Goal: Task Accomplishment & Management: Use online tool/utility

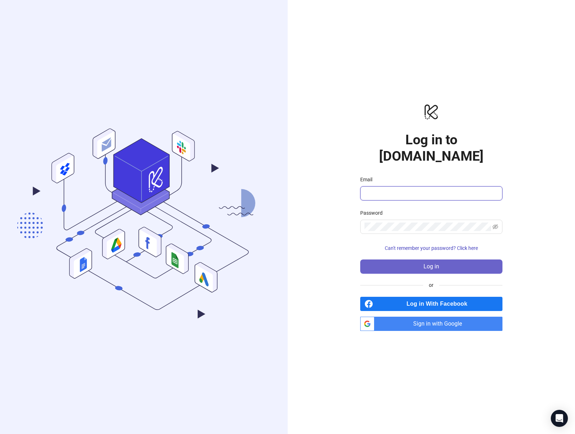
type input "**********"
click at [449, 260] on button "Log in" at bounding box center [431, 267] width 142 height 14
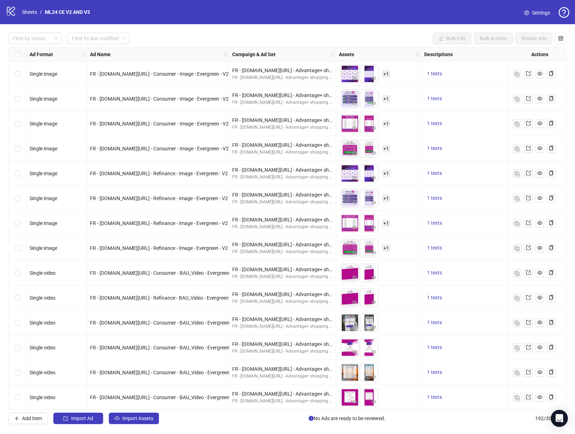
click at [527, 12] on icon "setting" at bounding box center [526, 12] width 5 height 5
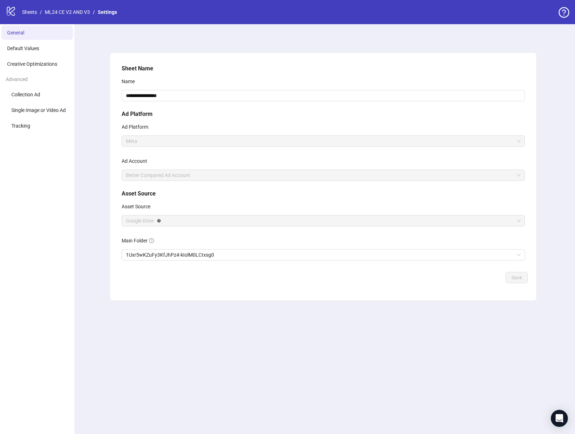
click at [8, 12] on icon "logo/logo-mobile" at bounding box center [11, 11] width 11 height 11
click at [31, 12] on link "Sheets" at bounding box center [30, 12] width 18 height 8
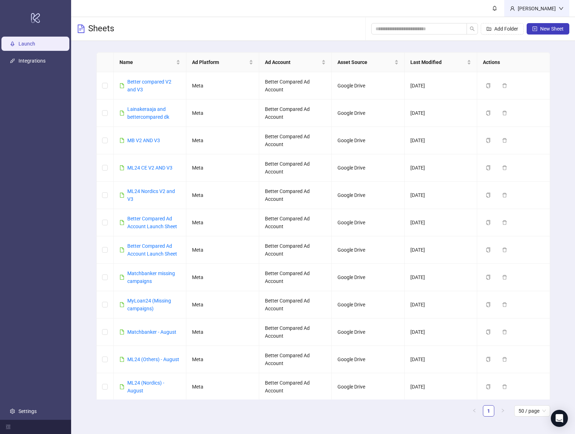
click at [561, 10] on icon "down" at bounding box center [561, 8] width 5 height 5
click at [537, 10] on div "[PERSON_NAME]" at bounding box center [537, 9] width 44 height 8
click at [20, 412] on link "Settings" at bounding box center [27, 412] width 18 height 6
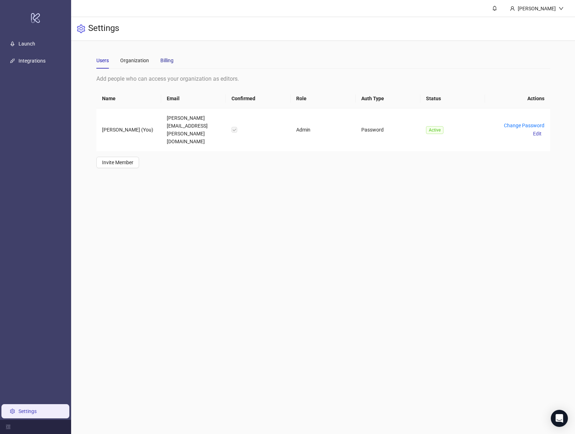
click at [166, 57] on div "Billing" at bounding box center [166, 61] width 13 height 8
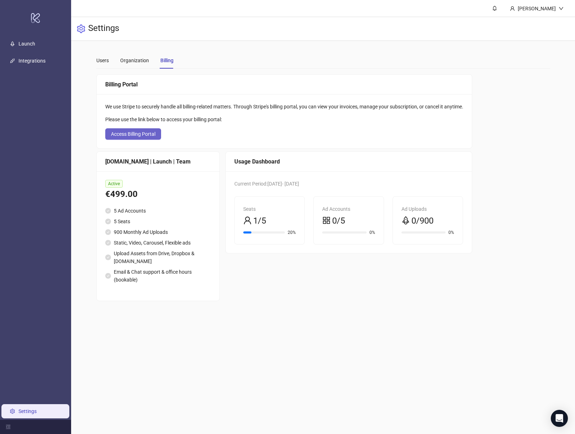
click at [148, 136] on span "Access Billing Portal" at bounding box center [133, 134] width 44 height 6
click at [28, 41] on link "Launch" at bounding box center [26, 44] width 17 height 6
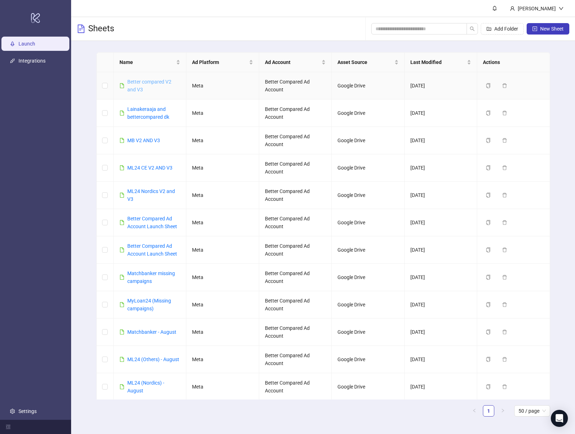
click at [151, 82] on link "Better compared V2 and V3" at bounding box center [149, 86] width 44 height 14
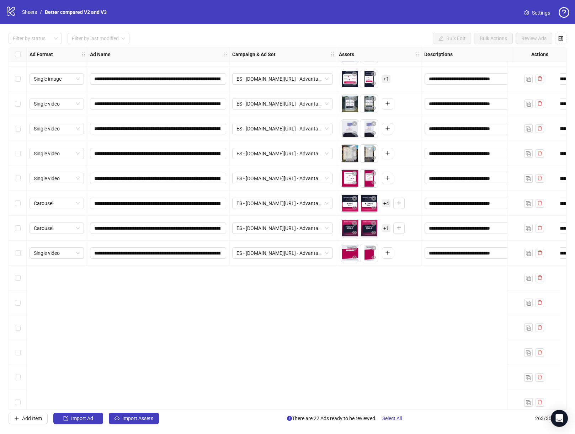
scroll to position [4792, 0]
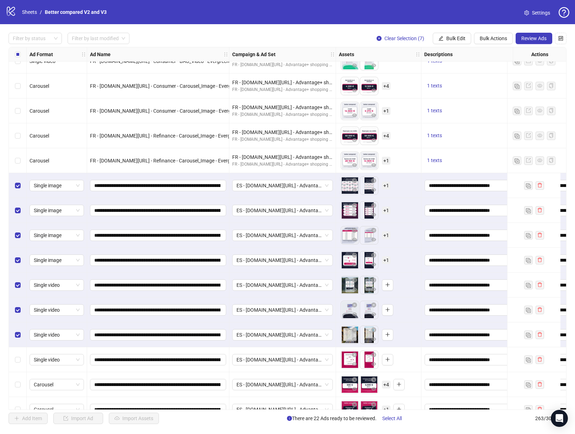
click at [14, 361] on div "Select row 205" at bounding box center [18, 359] width 18 height 25
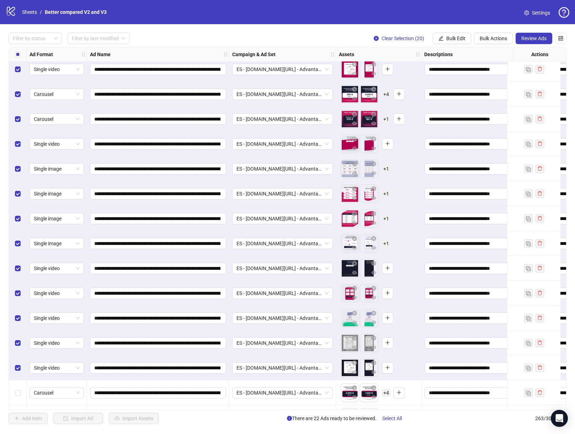
scroll to position [5141, 0]
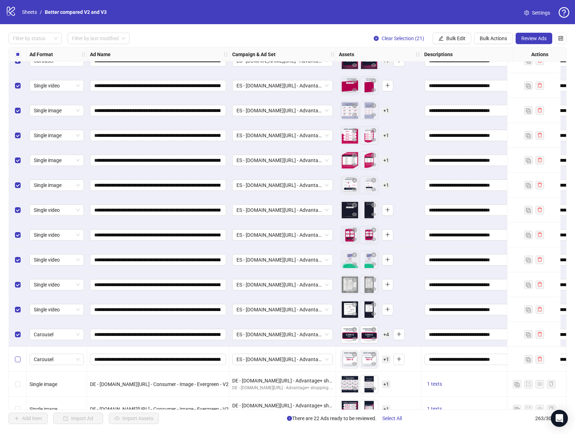
click at [18, 362] on label "Select row 219" at bounding box center [18, 360] width 6 height 8
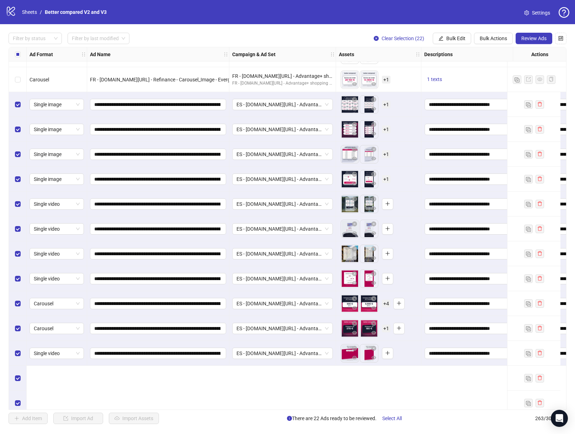
scroll to position [4790, 0]
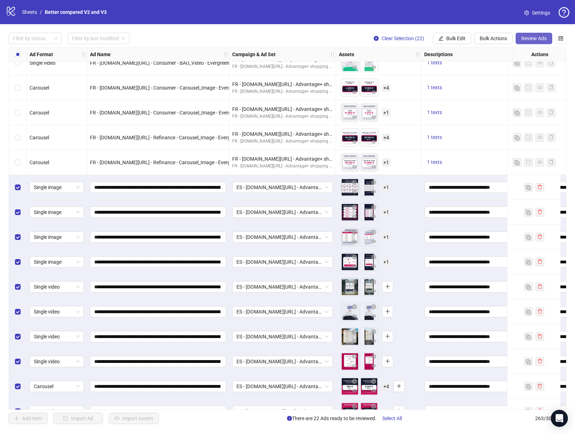
click at [527, 37] on span "Review Ads" at bounding box center [533, 39] width 25 height 6
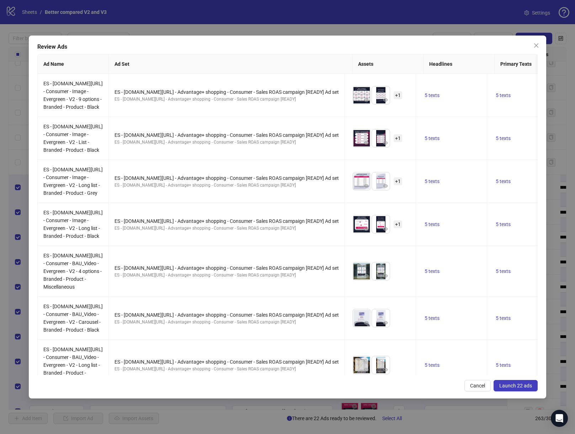
click at [524, 385] on span "Launch 22 ads" at bounding box center [515, 386] width 33 height 6
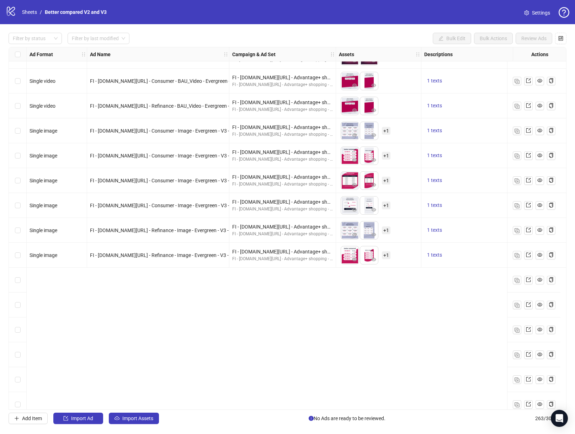
scroll to position [3052, 0]
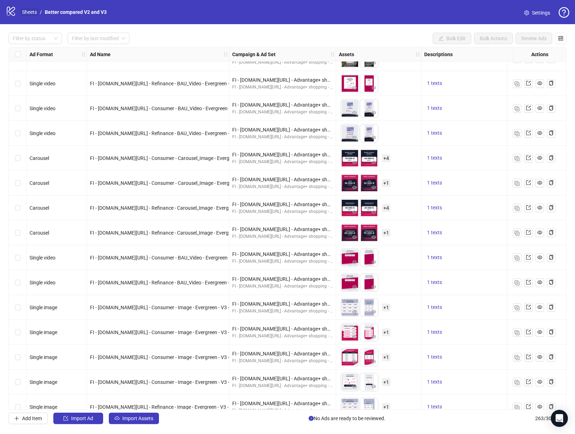
click at [31, 12] on link "Sheets" at bounding box center [30, 12] width 18 height 8
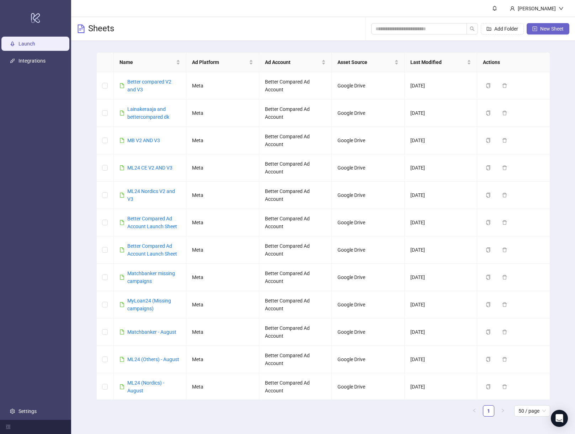
click at [553, 27] on span "New Sheet" at bounding box center [551, 29] width 23 height 6
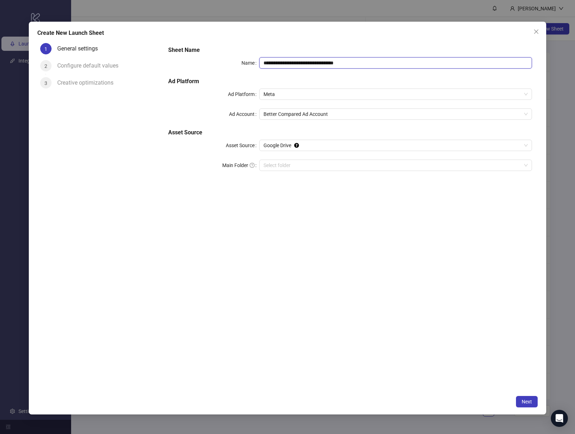
click at [301, 63] on input "**********" at bounding box center [395, 62] width 273 height 11
click at [301, 62] on input "**********" at bounding box center [395, 62] width 273 height 11
click at [302, 62] on input "**********" at bounding box center [395, 62] width 273 height 11
type input "**********"
click at [300, 163] on input "Main Folder" at bounding box center [393, 165] width 258 height 11
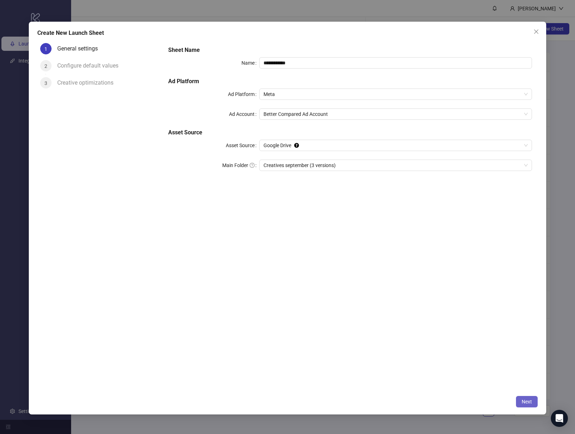
click at [524, 401] on span "Next" at bounding box center [527, 402] width 10 height 6
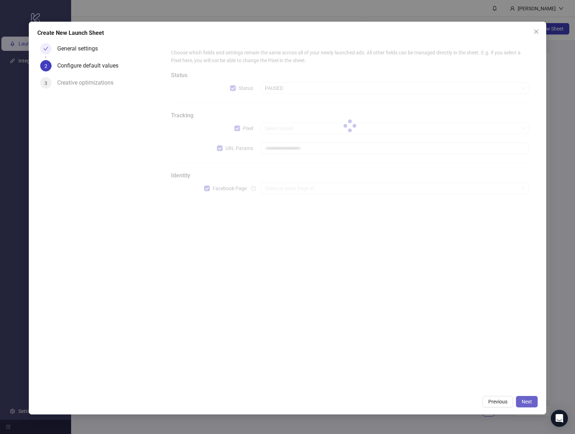
type input "**********"
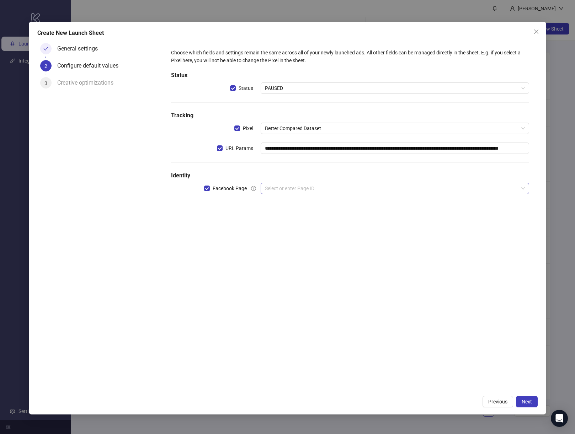
click at [287, 190] on input "search" at bounding box center [392, 188] width 254 height 11
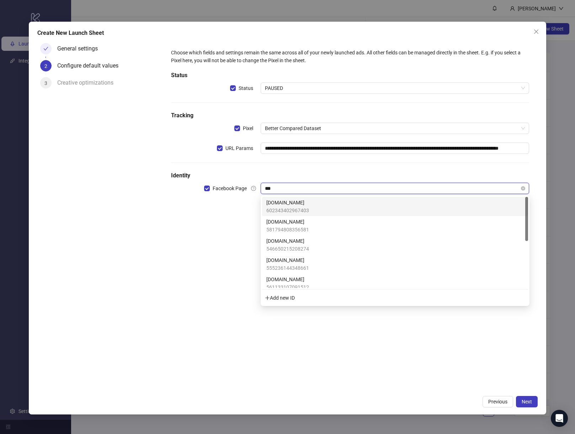
type input "****"
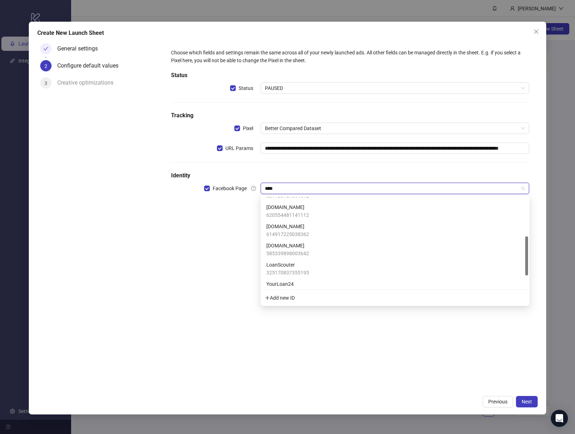
scroll to position [120, 0]
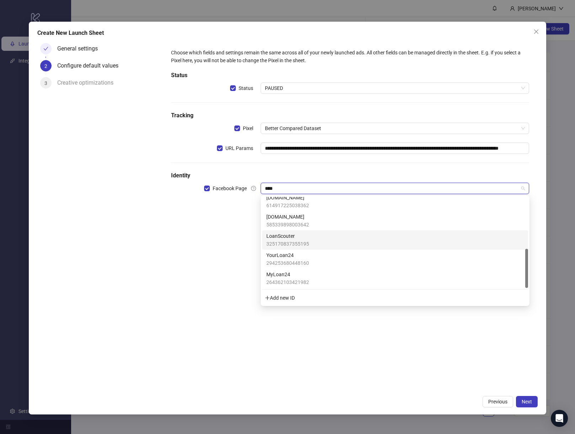
click at [294, 242] on span "325170837355195" at bounding box center [287, 244] width 43 height 8
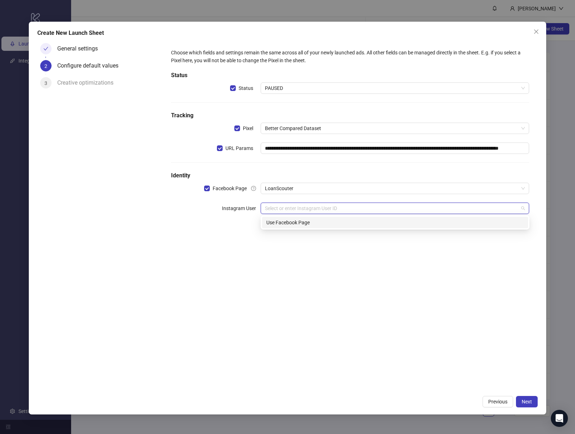
click at [315, 210] on input "search" at bounding box center [392, 208] width 254 height 11
click at [307, 222] on div "Use Facebook Page" at bounding box center [394, 223] width 257 height 8
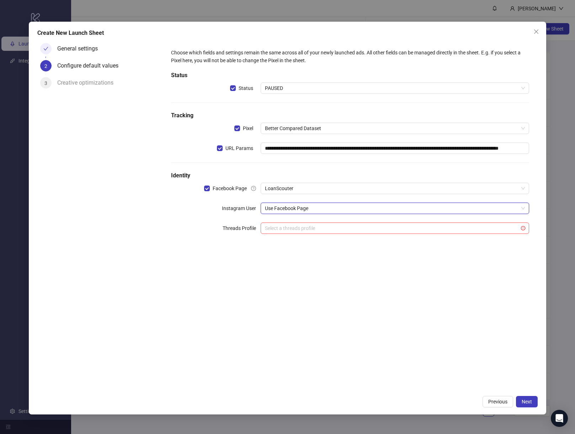
click at [395, 279] on div "**********" at bounding box center [350, 216] width 375 height 352
click at [294, 228] on input "search" at bounding box center [392, 228] width 254 height 11
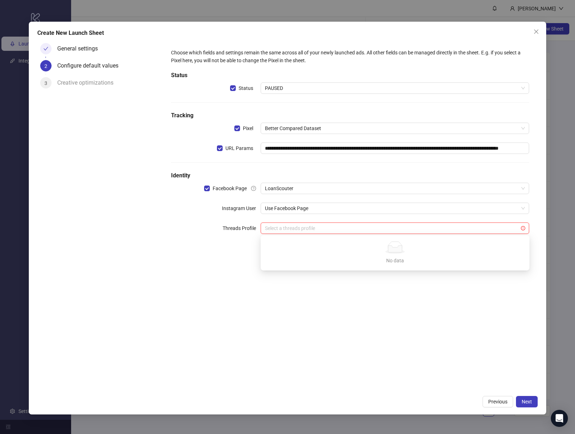
click at [346, 302] on div "**********" at bounding box center [350, 216] width 375 height 352
click at [530, 401] on span "Next" at bounding box center [527, 402] width 10 height 6
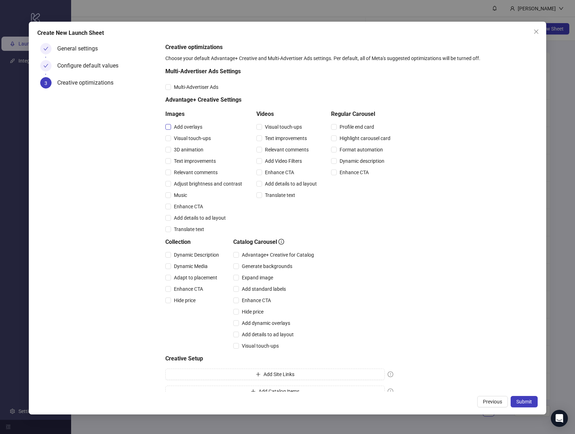
click at [187, 127] on span "Add overlays" at bounding box center [188, 127] width 34 height 8
click at [182, 137] on span "Visual touch-ups" at bounding box center [192, 138] width 43 height 8
click at [183, 150] on span "3D animation" at bounding box center [188, 150] width 35 height 8
click at [180, 196] on span "Music" at bounding box center [180, 195] width 19 height 8
click at [195, 207] on span "Enhance CTA" at bounding box center [188, 207] width 35 height 8
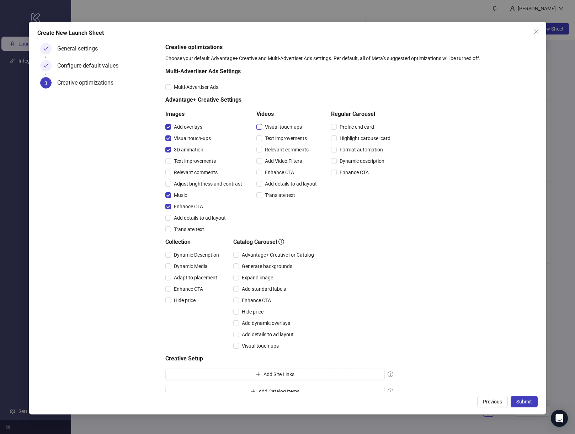
click at [276, 126] on span "Visual touch-ups" at bounding box center [283, 127] width 43 height 8
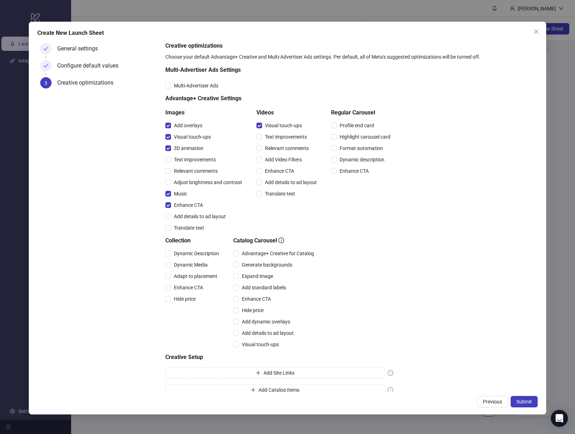
scroll to position [1, 0]
click at [277, 171] on span "Enhance CTA" at bounding box center [279, 171] width 35 height 8
click at [275, 185] on span "Add details to ad layout" at bounding box center [291, 183] width 58 height 8
click at [277, 184] on span "Add details to ad layout" at bounding box center [291, 183] width 58 height 8
click at [527, 404] on span "Submit" at bounding box center [524, 402] width 16 height 6
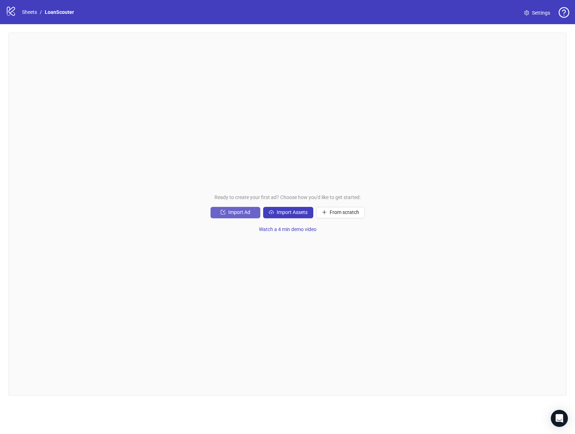
click at [239, 213] on span "Import Ad" at bounding box center [239, 212] width 22 height 6
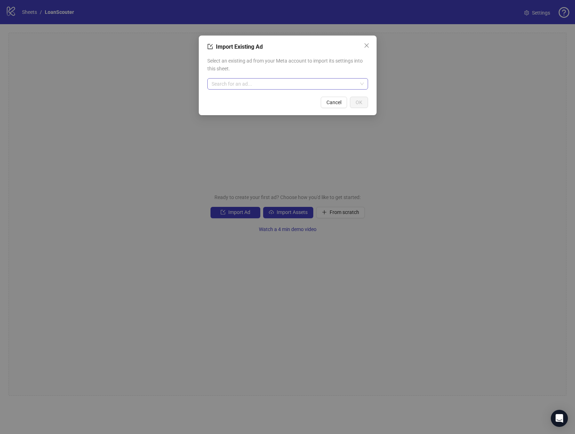
click at [274, 83] on input "search" at bounding box center [285, 84] width 146 height 11
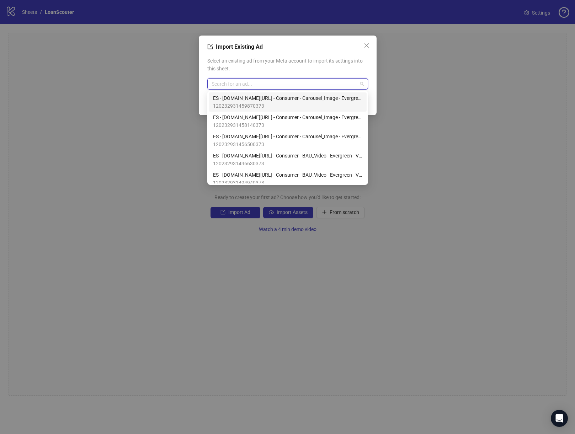
type input "*"
type input "**********"
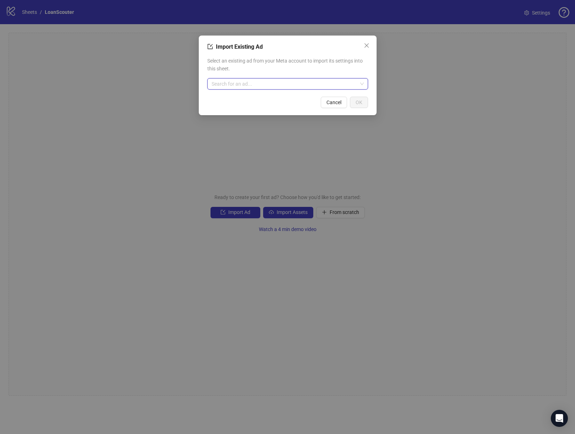
click at [285, 79] on input "search" at bounding box center [285, 84] width 146 height 11
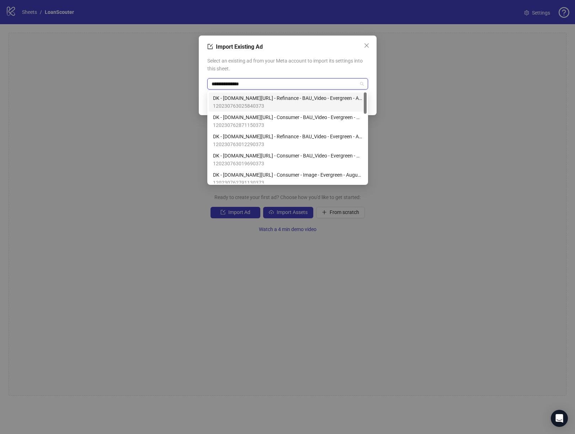
type input "**********"
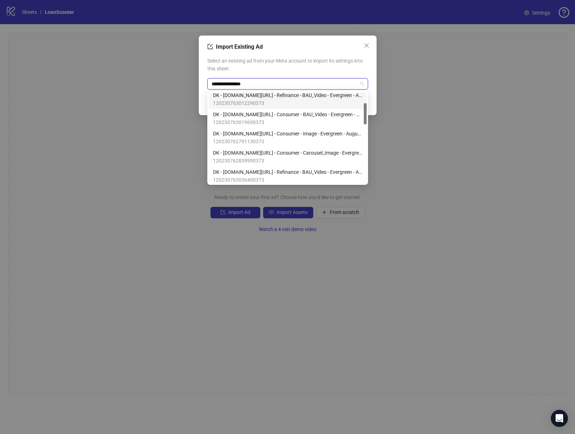
scroll to position [60, 0]
click at [325, 117] on span "DK - [DOMAIN_NAME][URL] - Consumer - Image - Evergreen - August - 9 options - B…" at bounding box center [287, 115] width 149 height 8
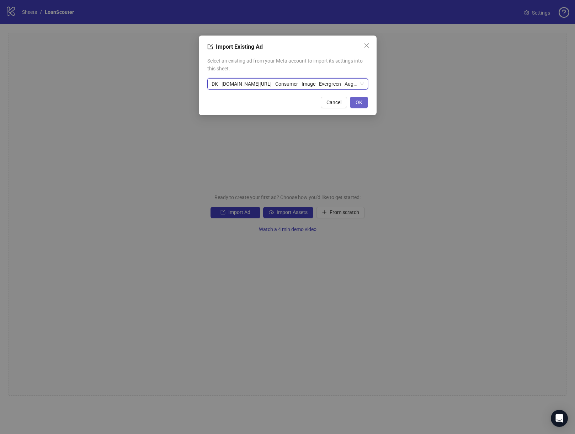
click at [361, 101] on span "OK" at bounding box center [359, 103] width 7 height 6
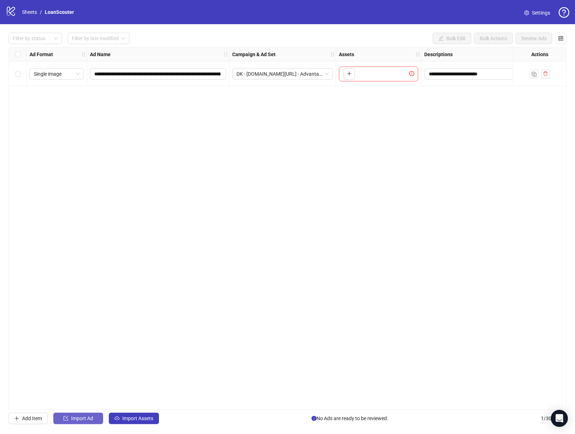
click at [88, 417] on span "Import Ad" at bounding box center [82, 419] width 22 height 6
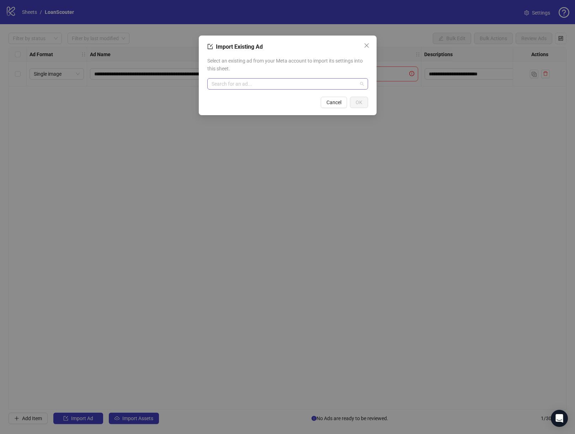
click at [295, 87] on input "search" at bounding box center [285, 84] width 146 height 11
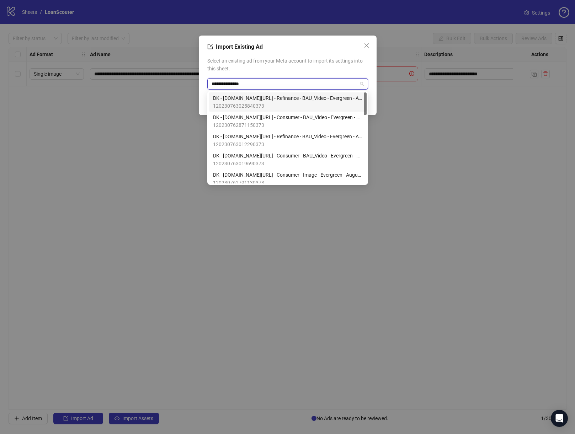
type input "**********"
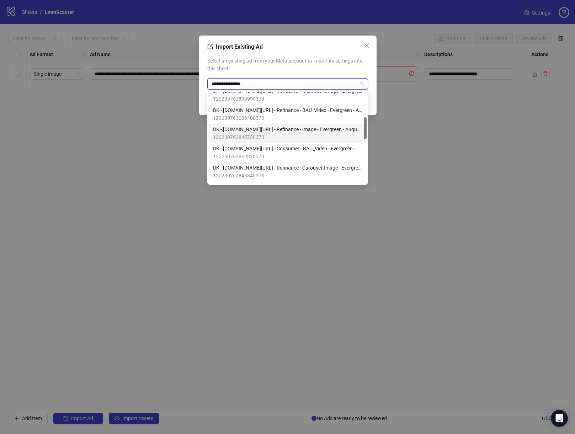
click at [293, 130] on span "DK - [DOMAIN_NAME][URL] - Refinance - Image - Evergreen - August - Long list - …" at bounding box center [287, 130] width 149 height 8
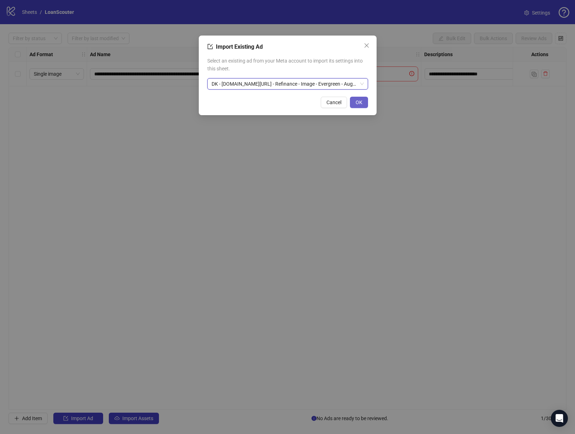
click at [364, 101] on button "OK" at bounding box center [359, 102] width 18 height 11
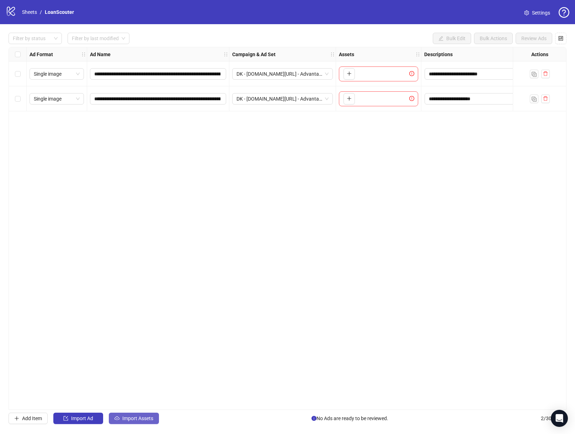
click at [136, 424] on button "Import Assets" at bounding box center [134, 418] width 50 height 11
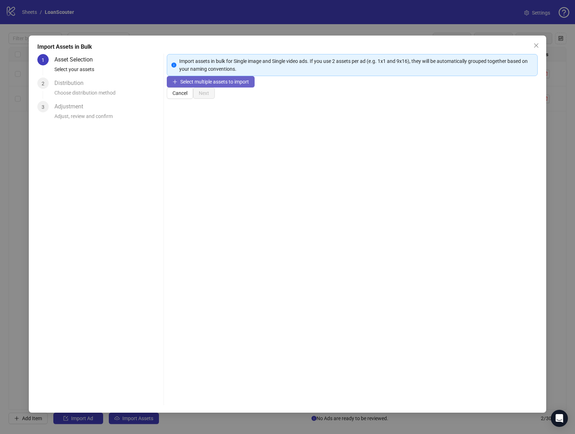
click at [237, 85] on span "Select multiple assets to import" at bounding box center [214, 82] width 69 height 6
